Goal: Information Seeking & Learning: Learn about a topic

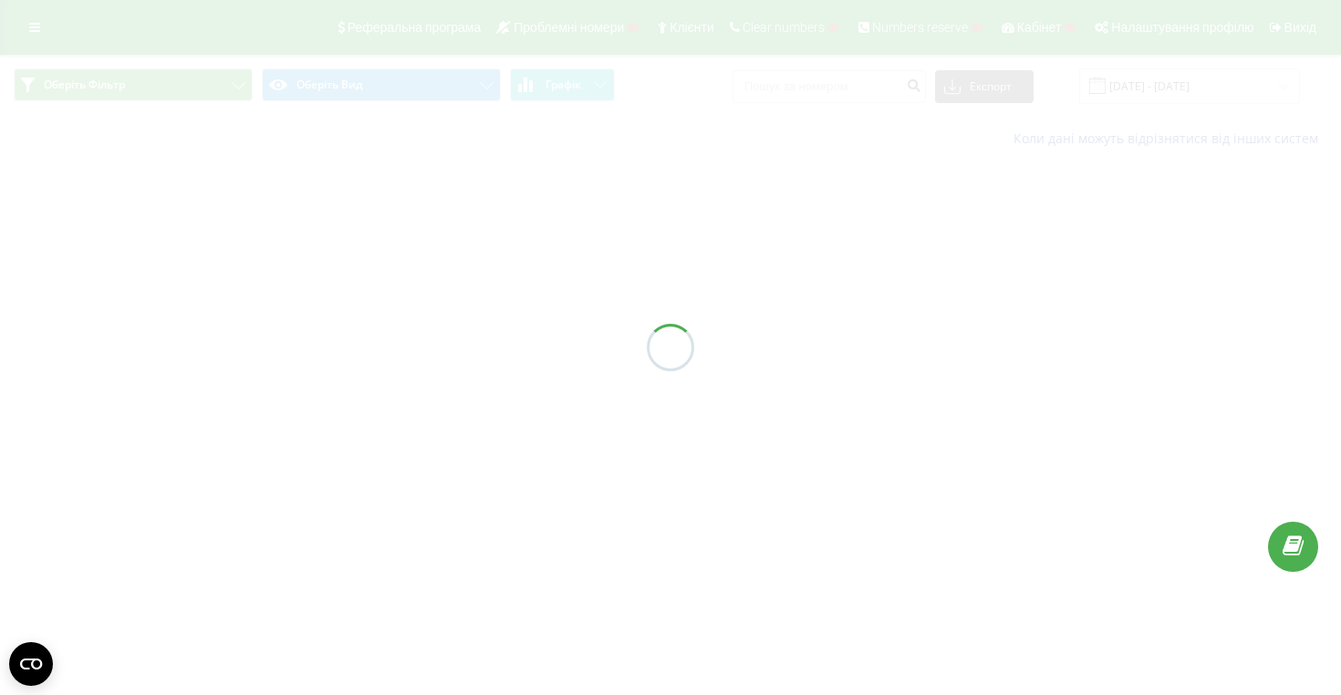
click at [39, 21] on div at bounding box center [670, 347] width 1341 height 695
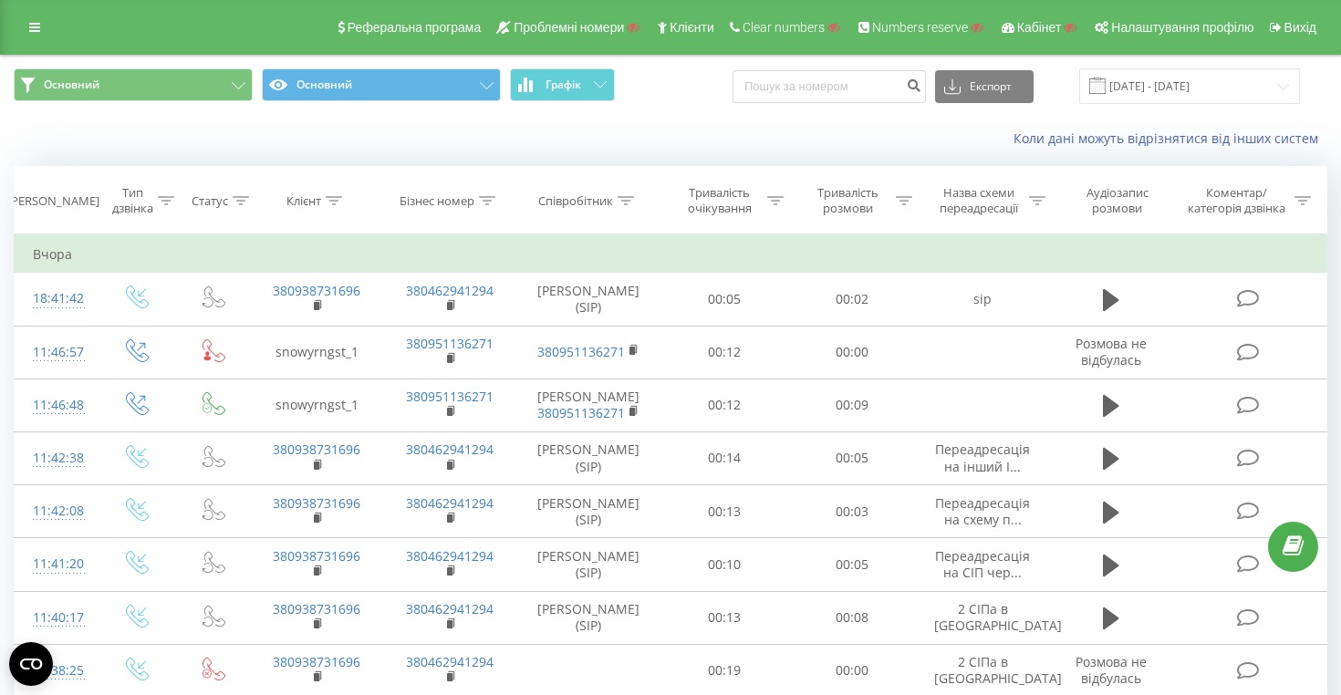
click at [37, 27] on icon at bounding box center [34, 27] width 11 height 13
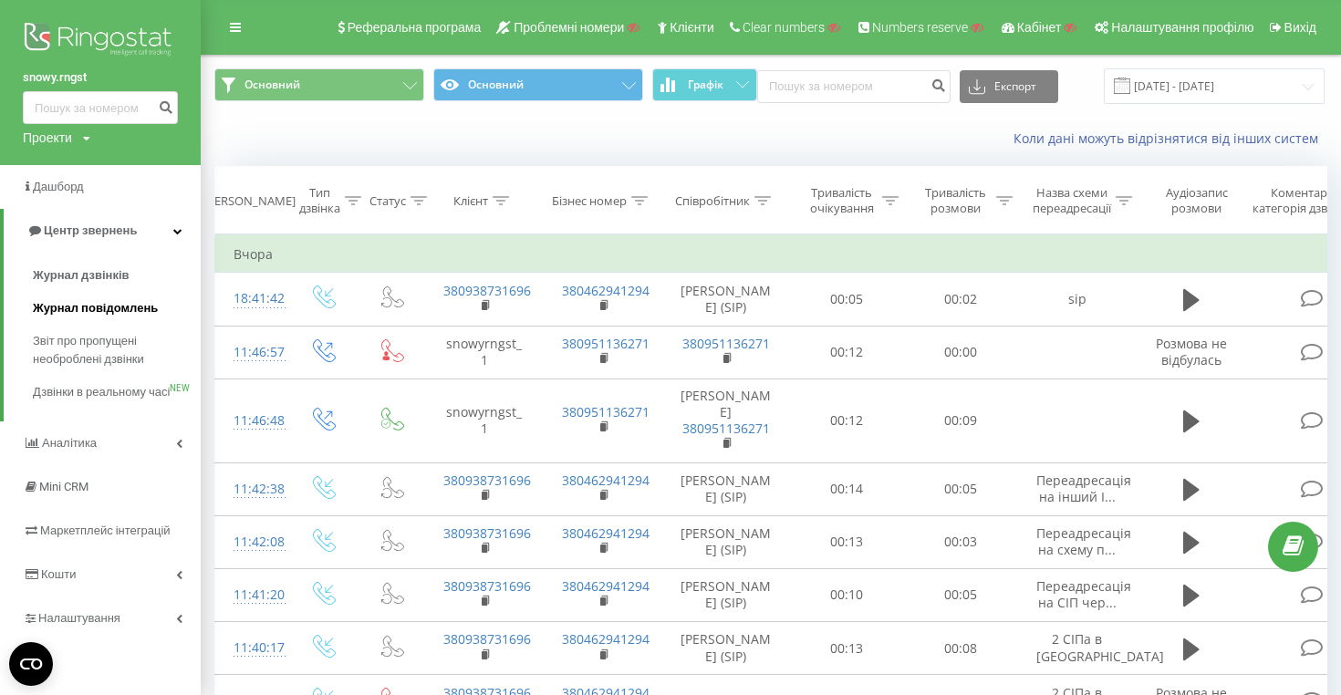
click at [106, 302] on span "Журнал повідомлень" at bounding box center [95, 308] width 125 height 18
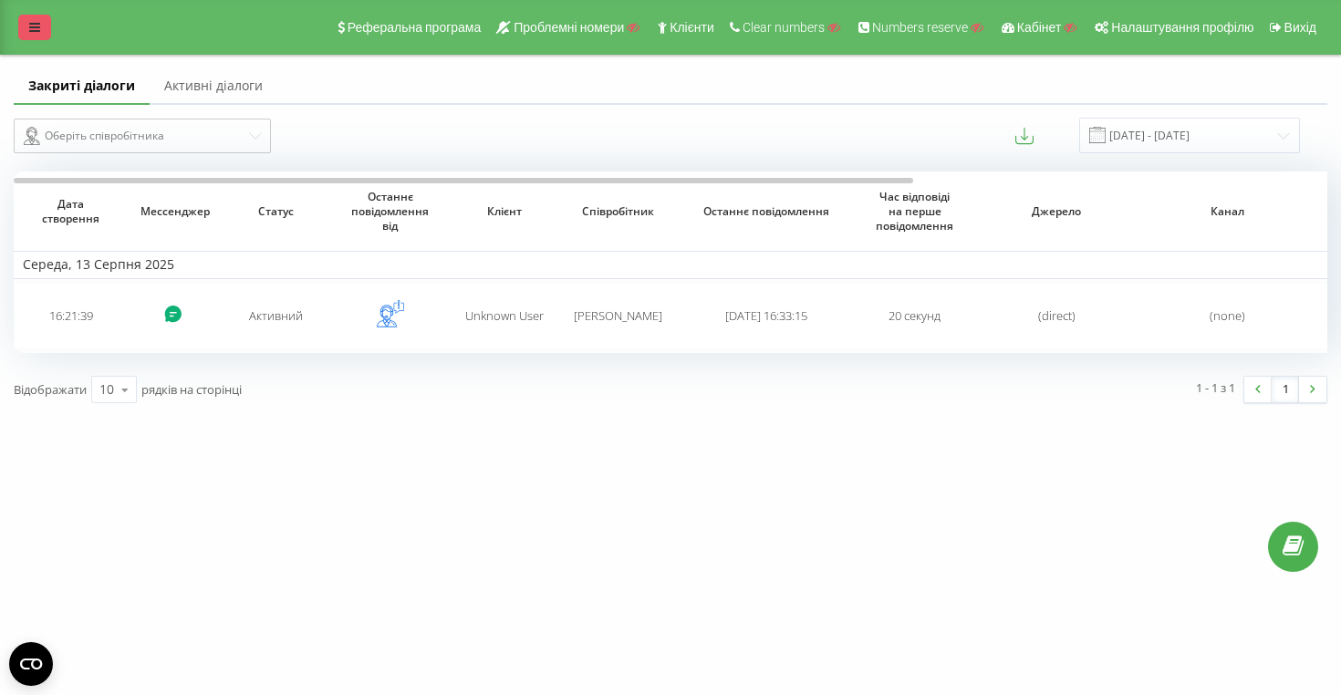
click at [37, 20] on link at bounding box center [34, 28] width 33 height 26
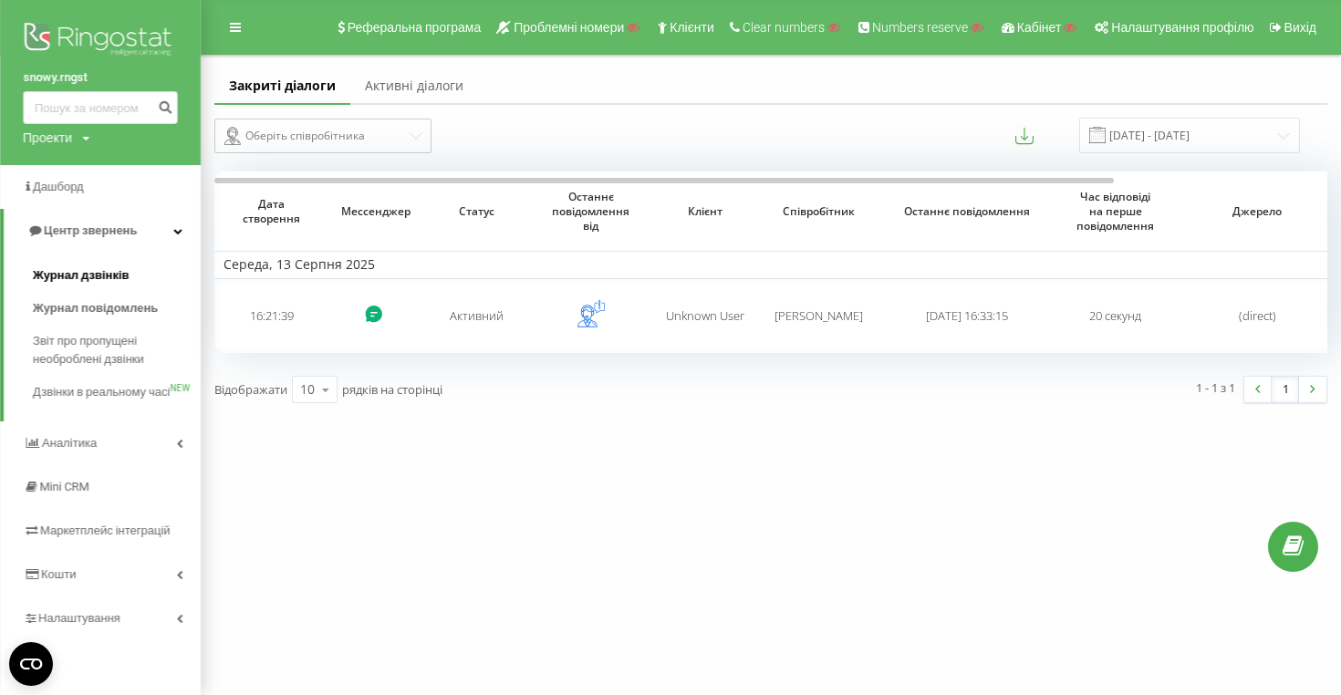
click at [107, 275] on span "Журнал дзвінків" at bounding box center [81, 275] width 97 height 18
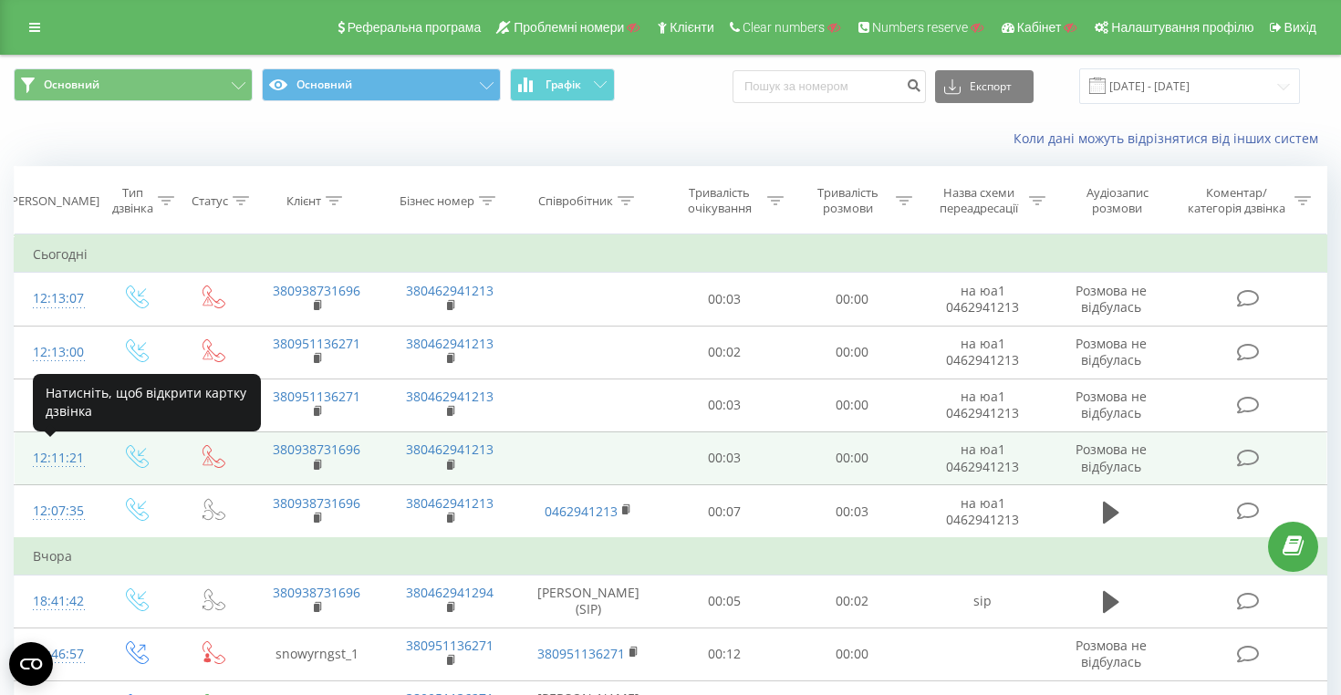
click at [49, 453] on div "12:11:21" at bounding box center [55, 459] width 45 height 36
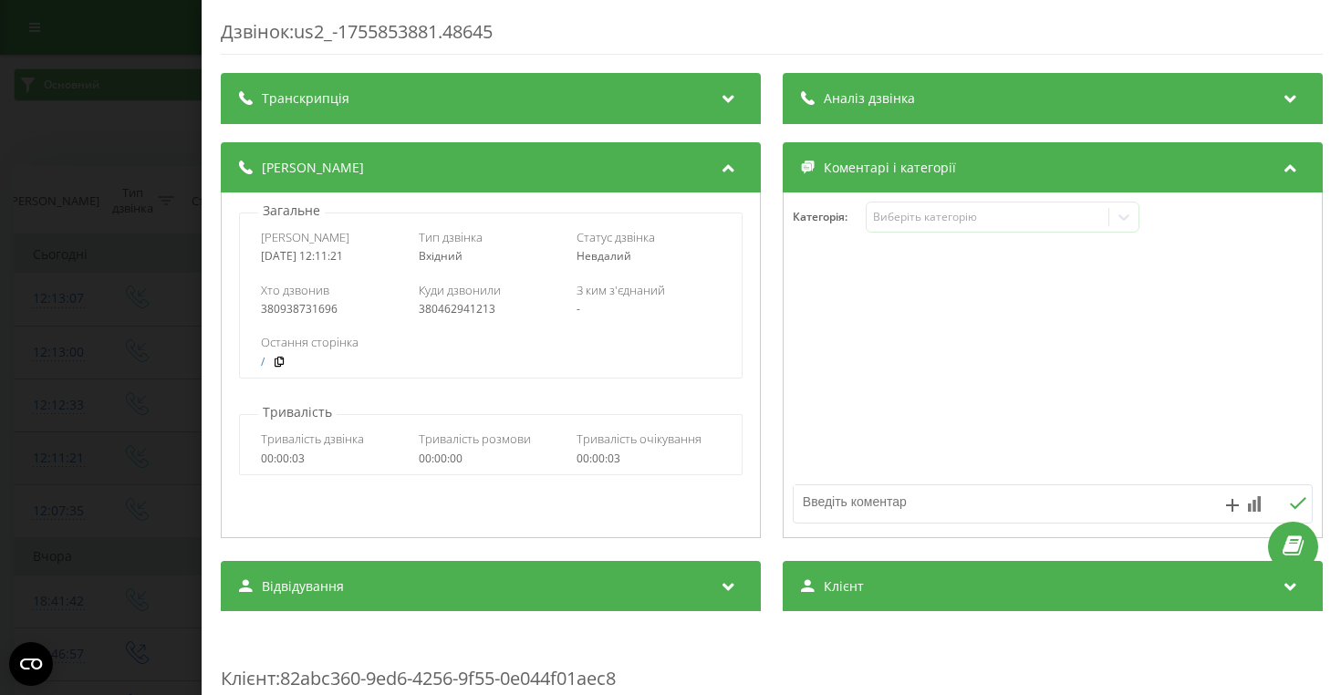
click at [49, 453] on div "Дзвінок : us2_-1755853881.48645 Транскрипція Для AI-аналізу майбутніх дзвінків …" at bounding box center [670, 347] width 1341 height 695
